Goal: Communication & Community: Answer question/provide support

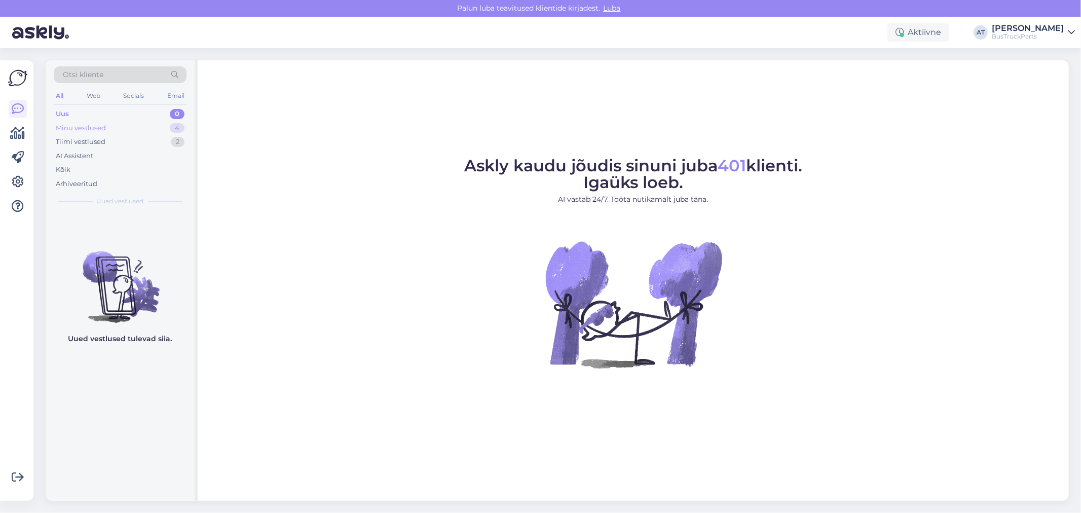
click at [78, 125] on div "Minu vestlused" at bounding box center [81, 128] width 50 height 10
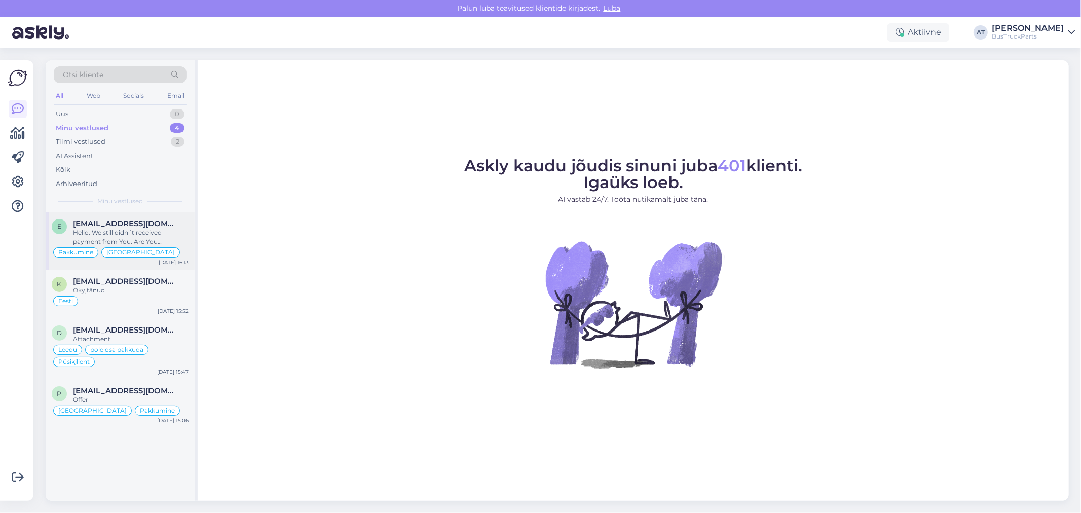
click at [137, 245] on div "Hello. We still didn´t received payment from You. Are You interested in this or…" at bounding box center [131, 237] width 116 height 18
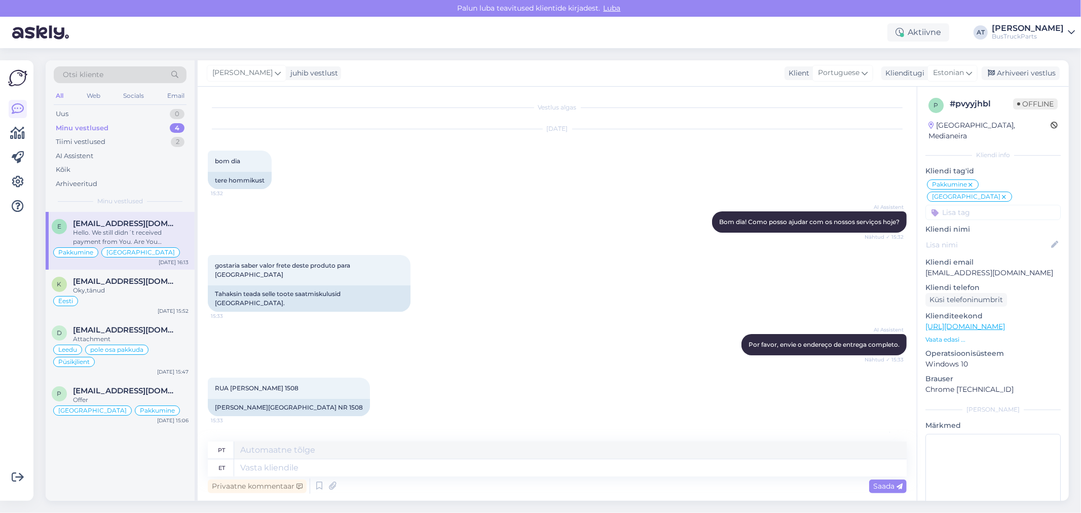
scroll to position [3249, 0]
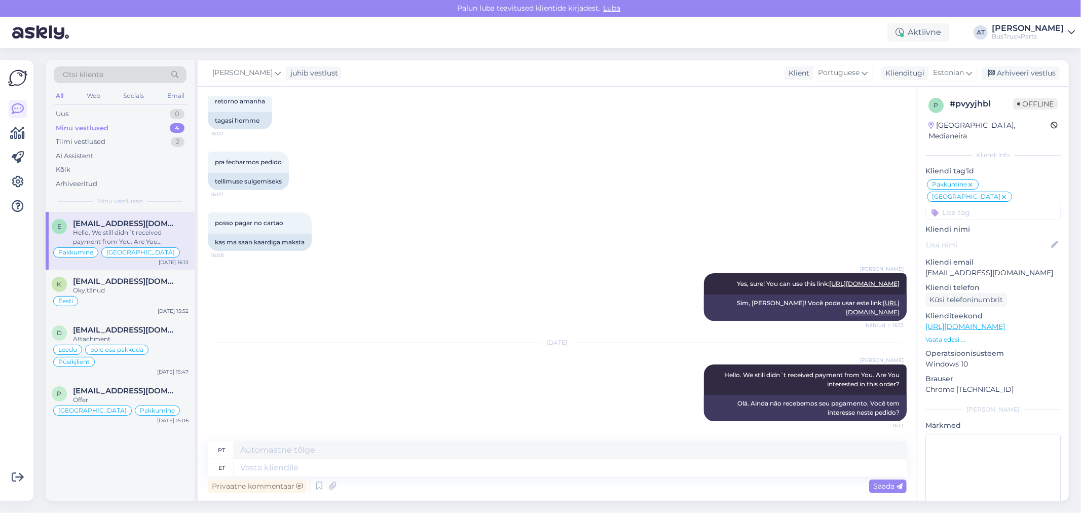
click at [145, 268] on div "e [EMAIL_ADDRESS][DOMAIN_NAME] Hello. We still didn´t received payment from You…" at bounding box center [120, 241] width 149 height 58
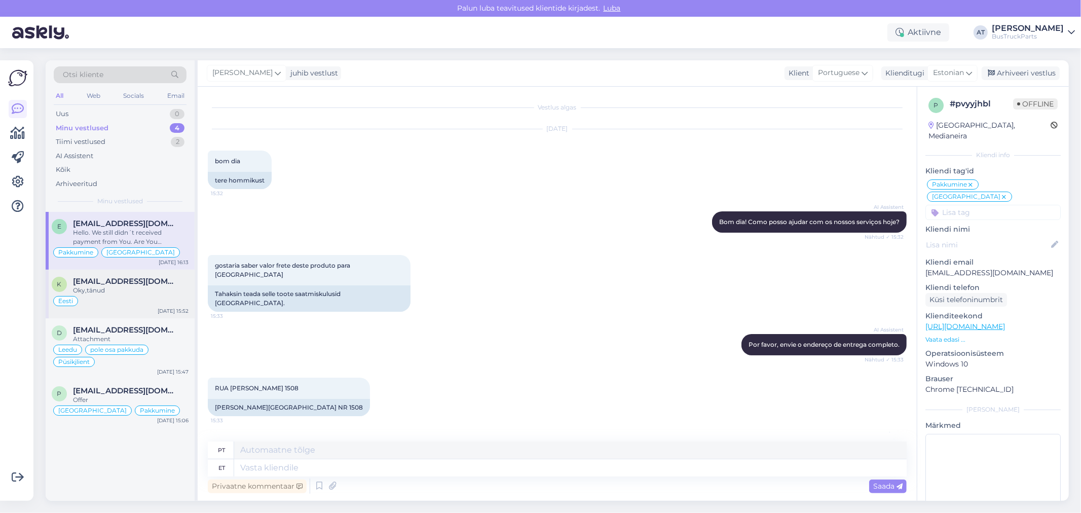
click at [150, 302] on div "Eesti" at bounding box center [120, 301] width 137 height 12
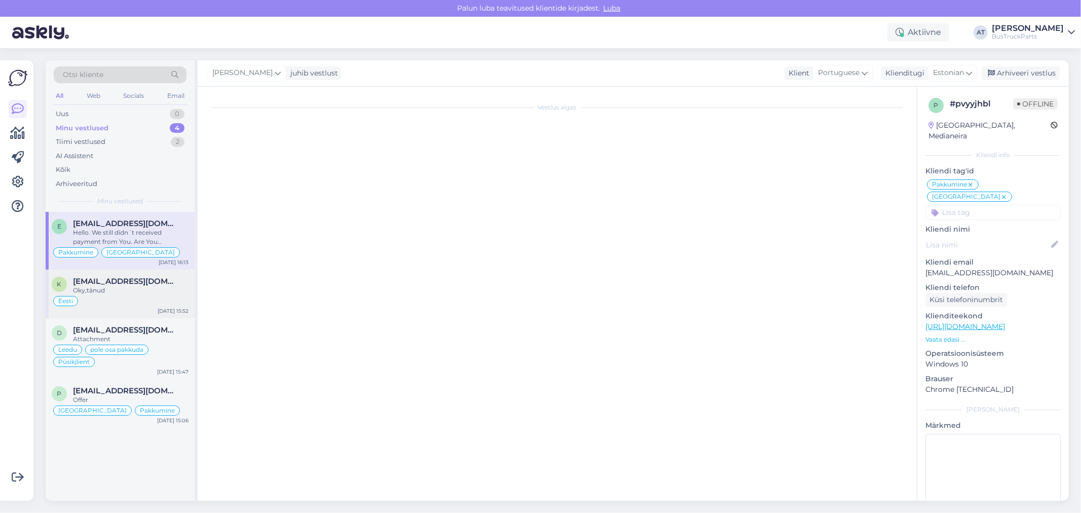
scroll to position [1431, 0]
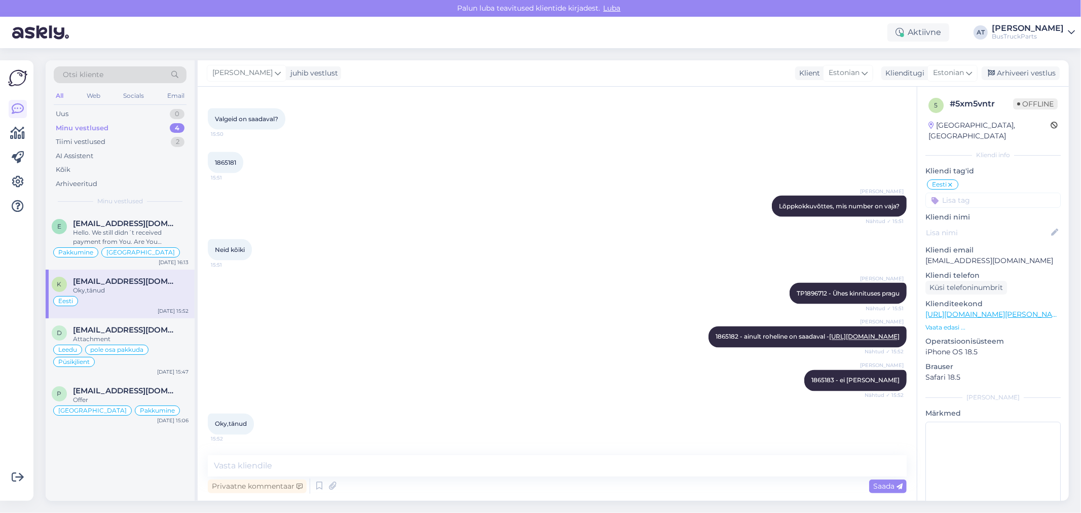
click at [982, 193] on input at bounding box center [992, 200] width 135 height 15
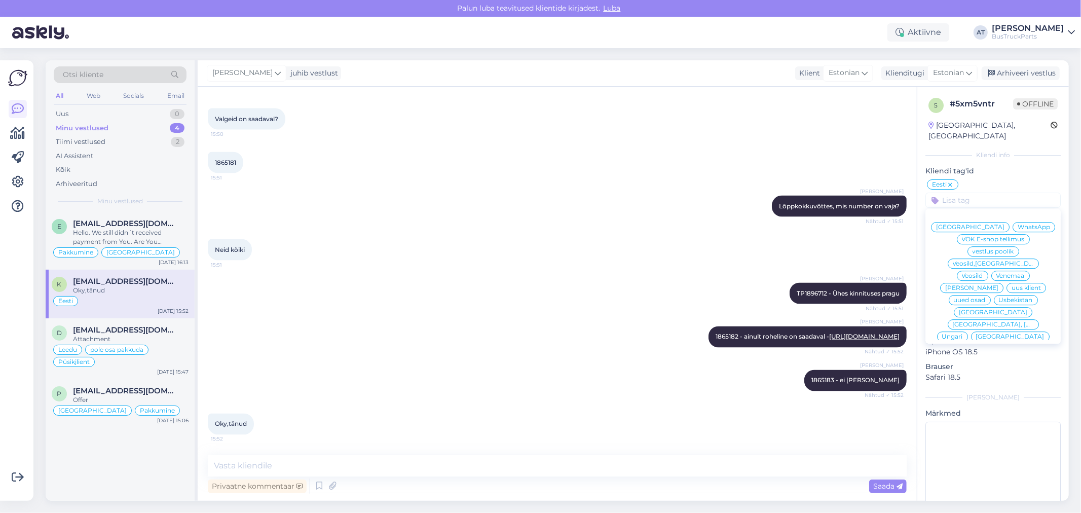
click at [406, 286] on div "[PERSON_NAME] TP1896712 - Ühes kinnituses pragu Nähtud ✓ 15:51" at bounding box center [557, 294] width 699 height 44
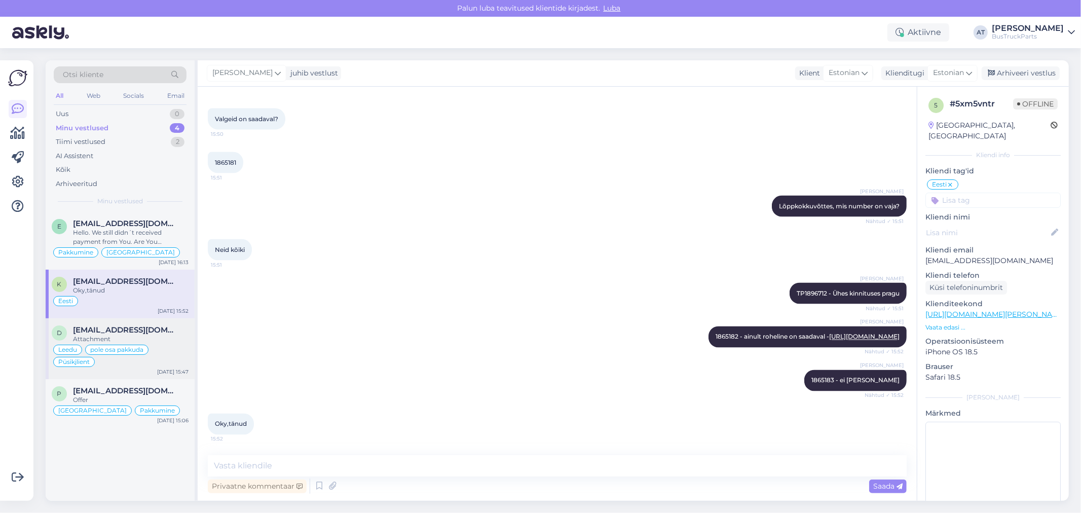
click at [149, 330] on span "[EMAIL_ADDRESS][DOMAIN_NAME]" at bounding box center [125, 329] width 105 height 9
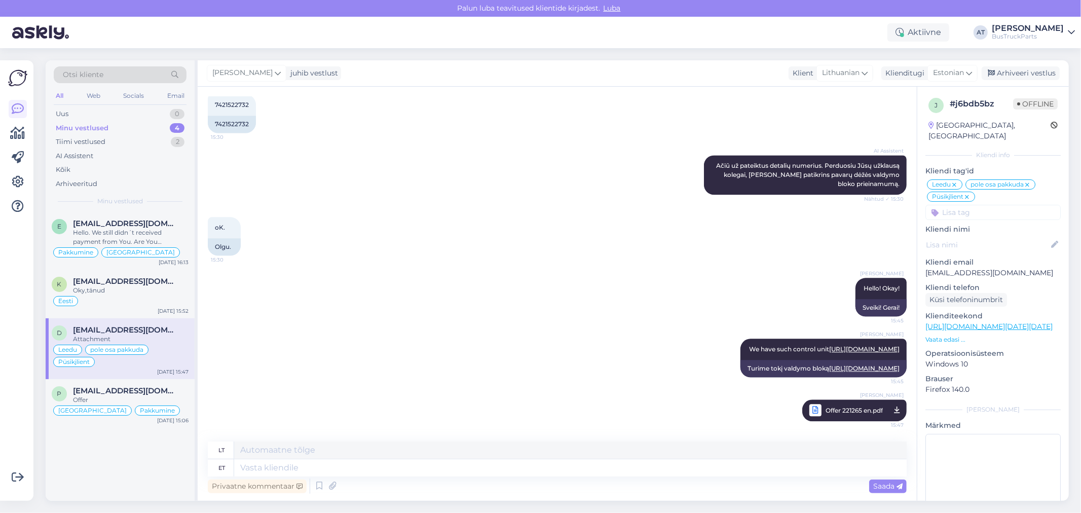
click at [510, 342] on div "[PERSON_NAME] We have such control unit [URL][DOMAIN_NAME] 15:45 Turime tokį va…" at bounding box center [557, 357] width 699 height 61
click at [517, 470] on textarea at bounding box center [570, 467] width 672 height 17
type textarea "Tere."
type textarea "Sveiki."
type textarea "Tere. KAs ol"
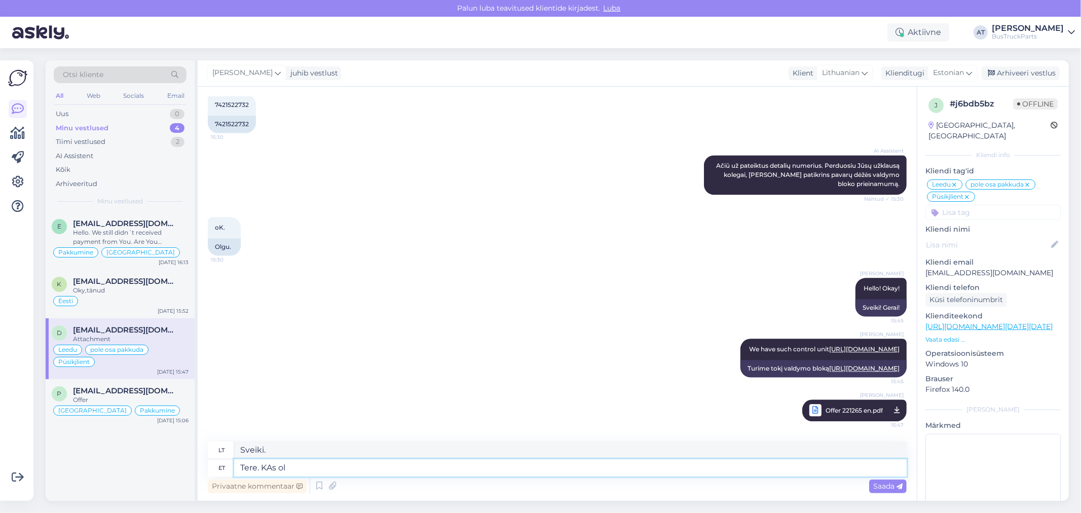
type textarea "Sveiki. KAs"
type textarea "Tere. KAs oleter hu"
type textarea "Sveiki. Taip pat sveiki."
type textarea "Tere. KAs oleter"
type textarea "Sveiki. Taip pat prašom."
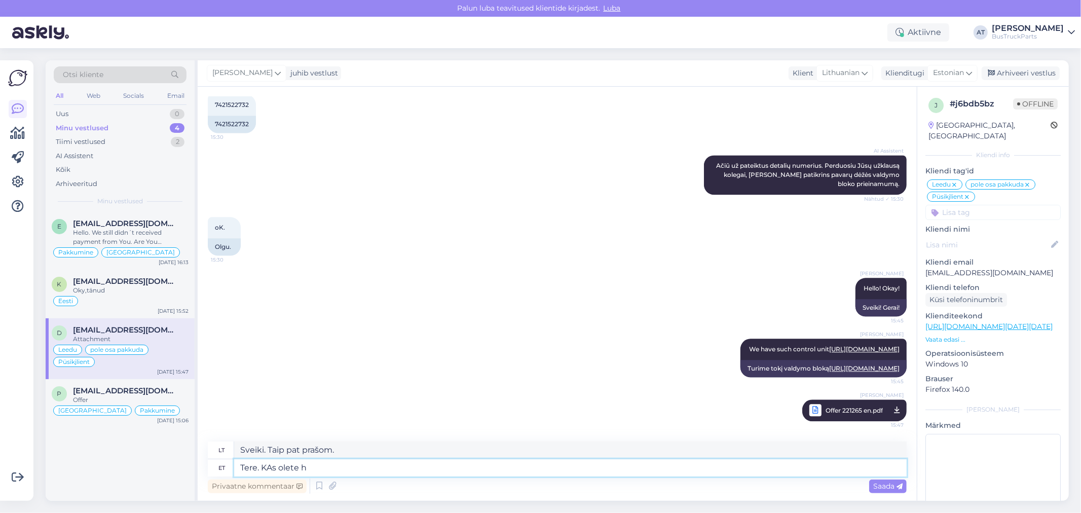
type textarea "Tere. KAs [PERSON_NAME]"
type textarea "Sveiki. Kaip laikaisi?"
type textarea "Tere. KAs olete huvi"
type textarea "Sveiki. Ar jus taip [PERSON_NAME]?"
type textarea "Tere. KAs olete huvitatud pakkumises"
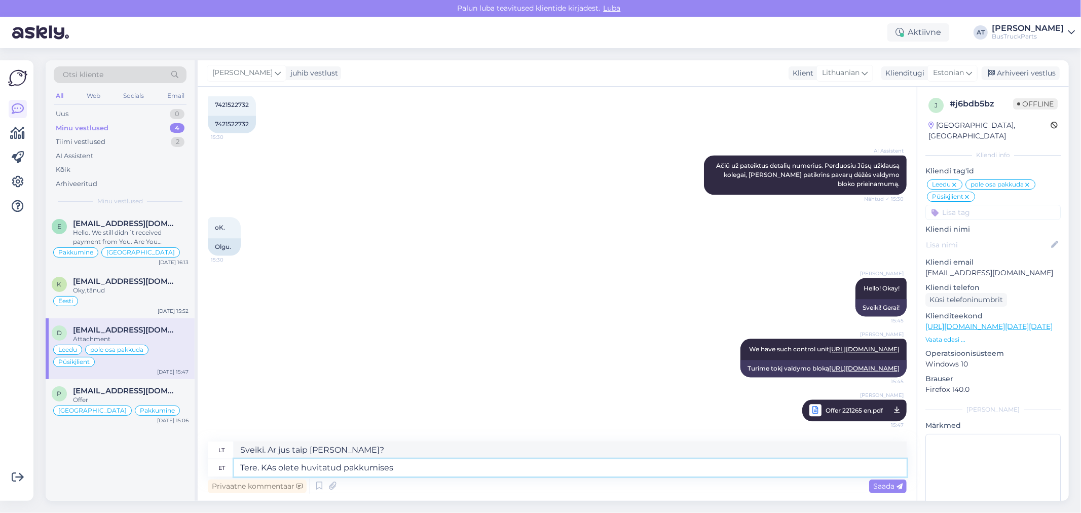
type textarea "Sveiki. Ar jus taip [PERSON_NAME] pasiūlymas?"
type textarea "Tere. KAs olete huvitatud pakkumises või"
type textarea "Sveiki. Ar jus taip [PERSON_NAME] pasiūlymas ar"
type textarea "Tere. KAs olete huvitatud pakkumises või mitte?"
type textarea "Sveiki. Ar jus domina pasiūlymas, ar ne?"
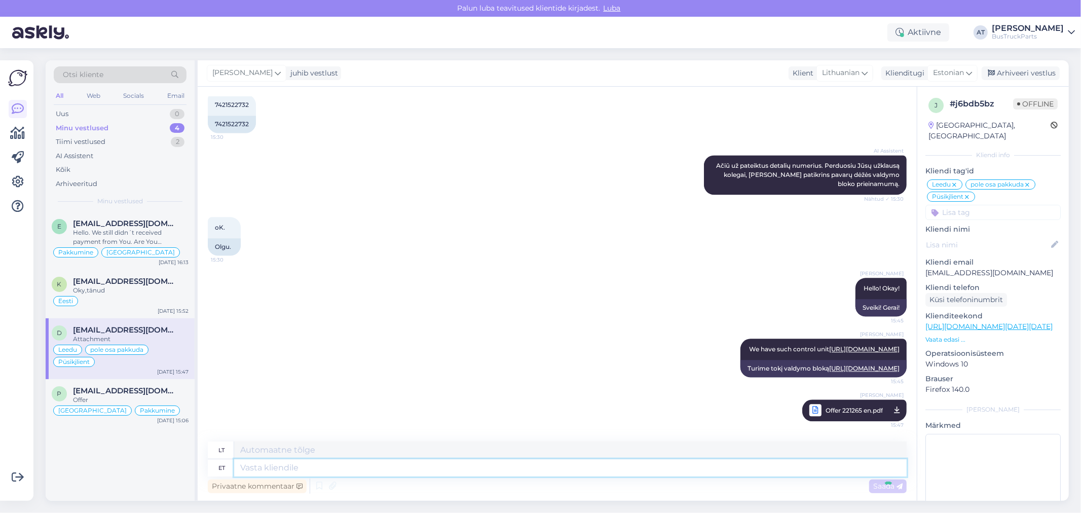
scroll to position [2007, 0]
